Goal: Entertainment & Leisure: Consume media (video, audio)

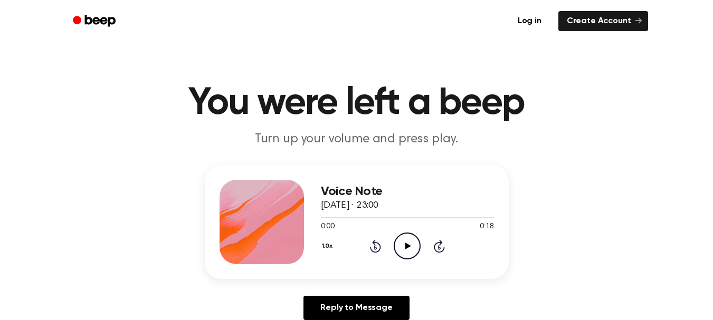
click at [411, 251] on icon "Play Audio" at bounding box center [407, 246] width 27 height 27
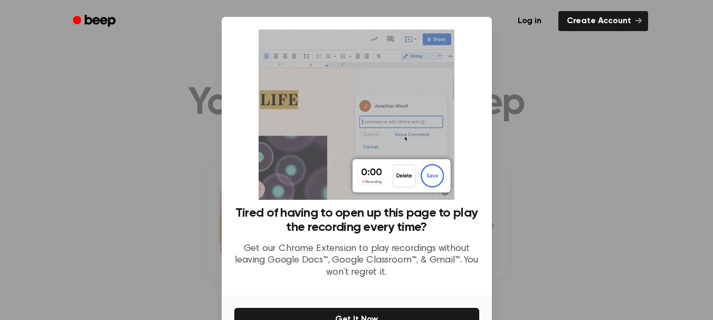
click at [577, 184] on div at bounding box center [356, 160] width 713 height 320
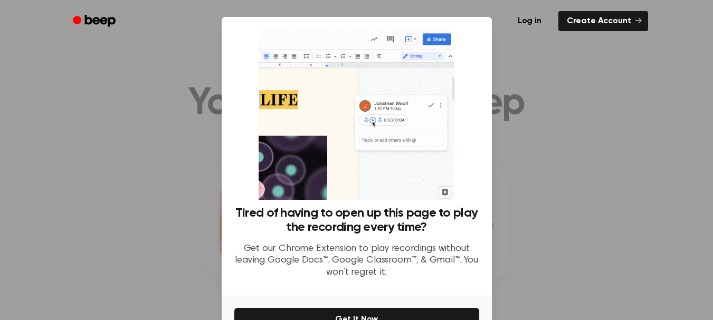
click at [146, 69] on div at bounding box center [356, 160] width 713 height 320
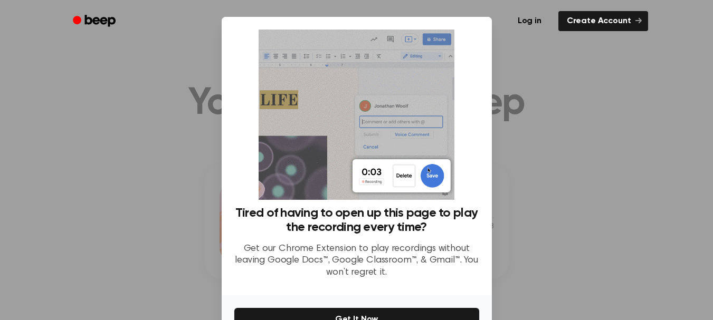
click at [141, 86] on div at bounding box center [356, 160] width 713 height 320
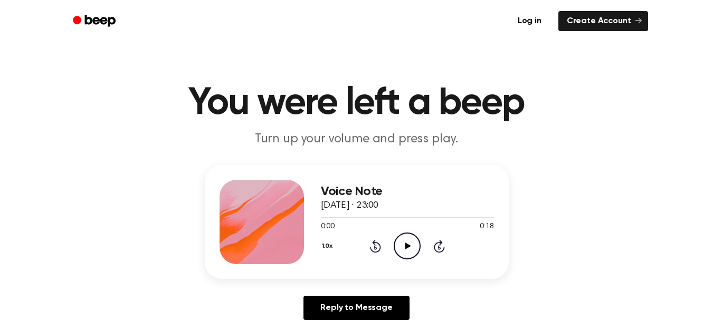
click at [403, 250] on icon "Play Audio" at bounding box center [407, 246] width 27 height 27
click at [413, 245] on icon "Play Audio" at bounding box center [407, 246] width 27 height 27
click at [412, 244] on icon "Play Audio" at bounding box center [407, 246] width 27 height 27
click at [403, 249] on icon "Play Audio" at bounding box center [407, 246] width 27 height 27
click at [407, 250] on icon "Play Audio" at bounding box center [407, 246] width 27 height 27
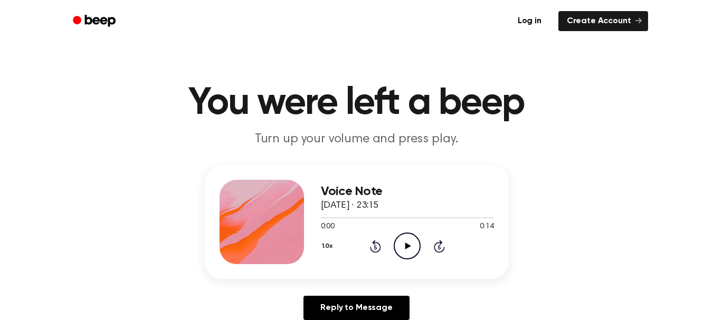
click at [410, 249] on icon "Play Audio" at bounding box center [407, 246] width 27 height 27
